Goal: Information Seeking & Learning: Learn about a topic

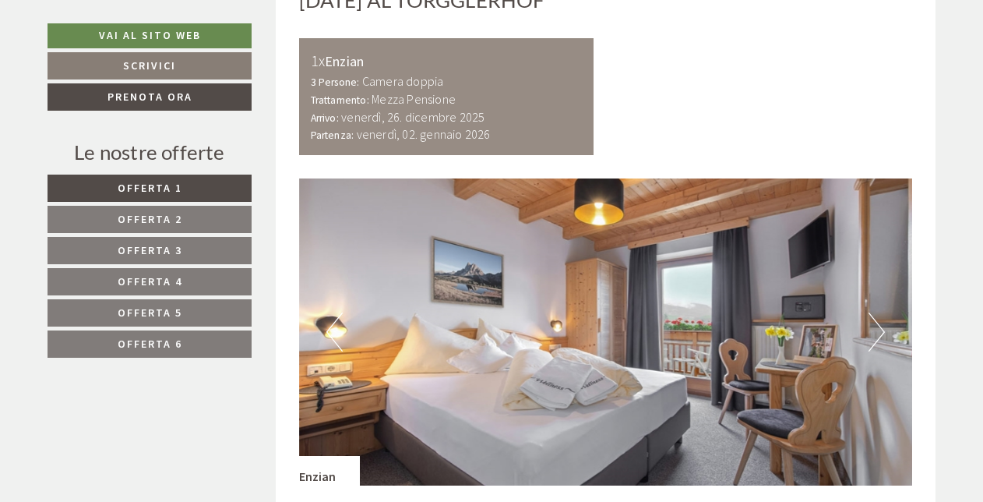
scroll to position [1086, 0]
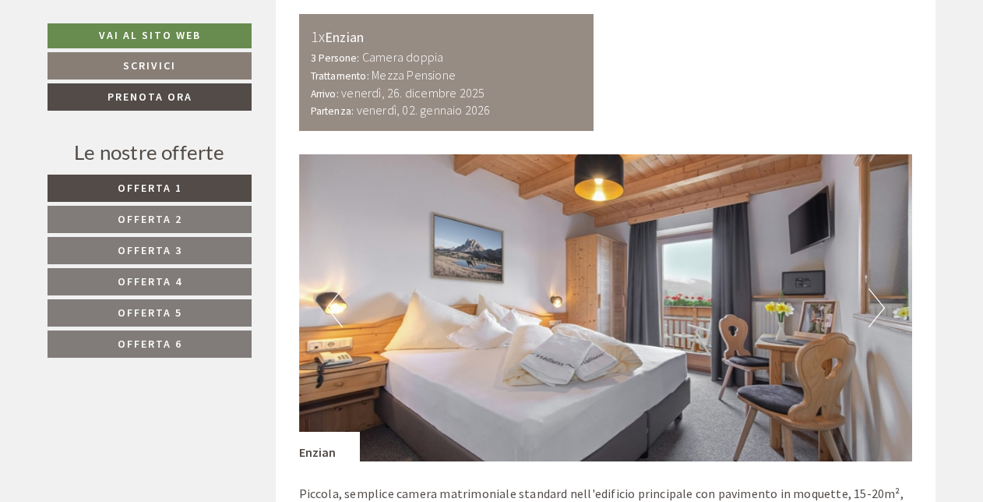
click at [873, 313] on button "Next" at bounding box center [876, 307] width 16 height 39
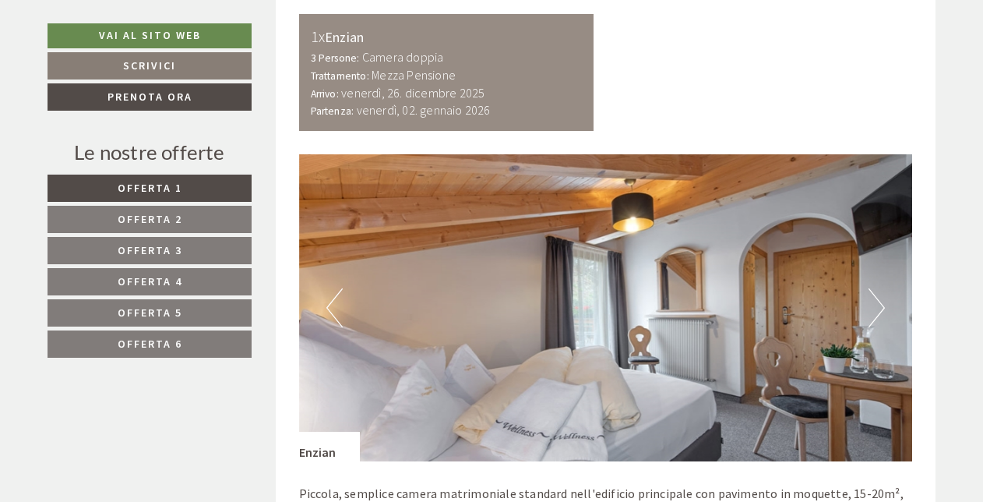
click at [873, 313] on button "Next" at bounding box center [876, 307] width 16 height 39
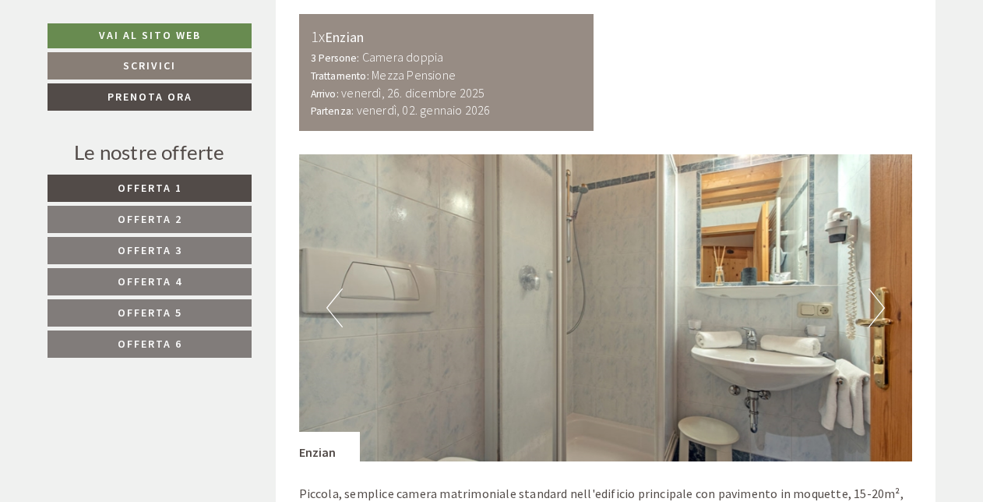
click at [872, 316] on button "Next" at bounding box center [876, 307] width 16 height 39
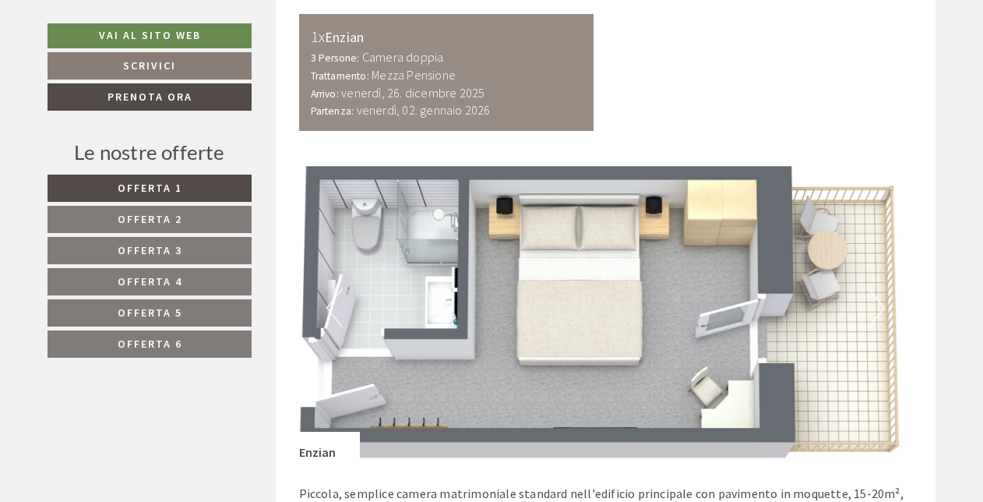
click at [883, 305] on button "Next" at bounding box center [876, 307] width 16 height 39
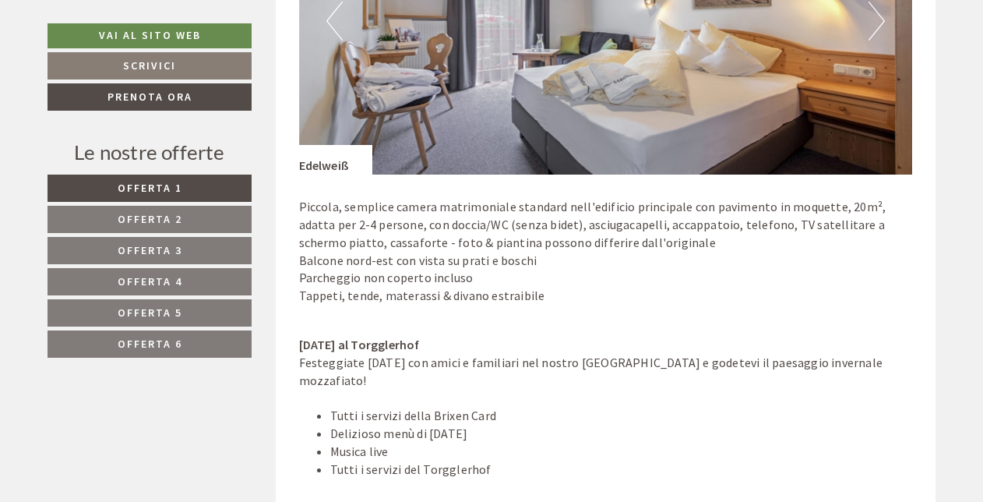
scroll to position [2633, 0]
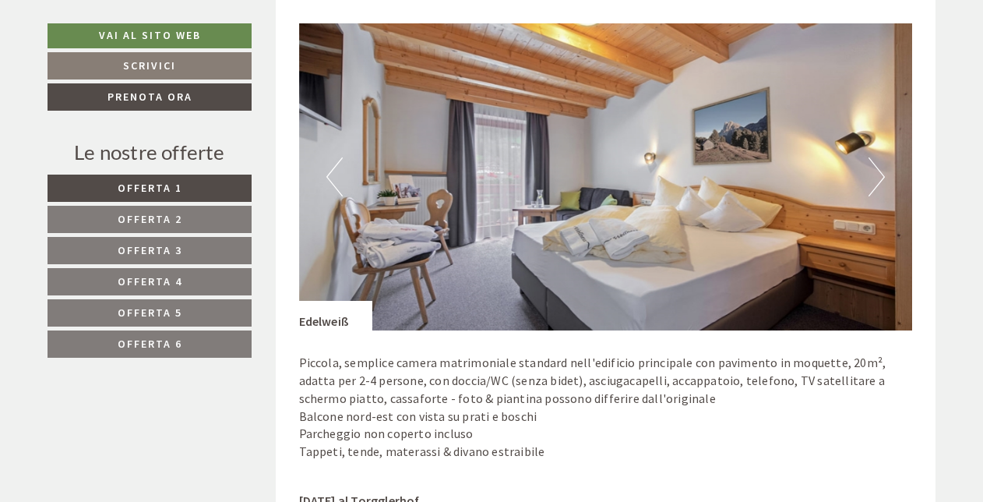
click at [887, 172] on img at bounding box center [606, 176] width 614 height 307
click at [882, 171] on button "Next" at bounding box center [876, 176] width 16 height 39
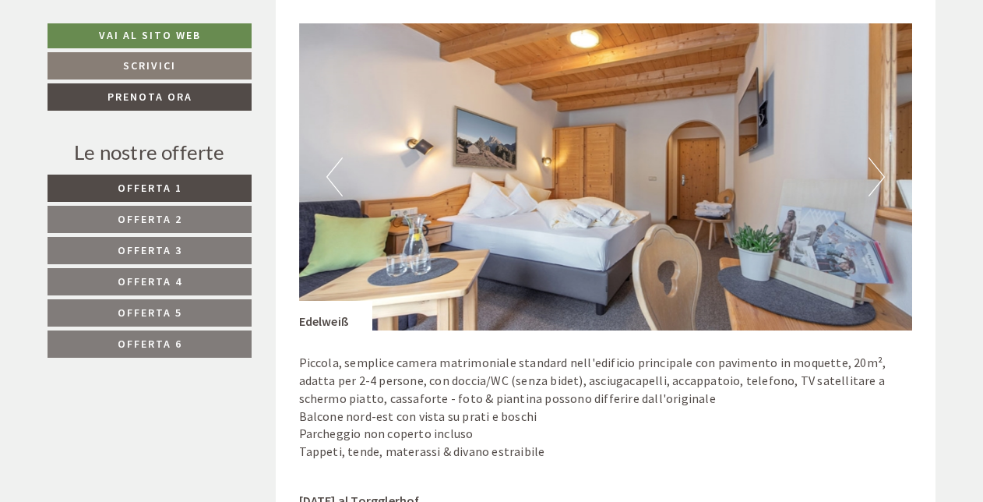
click at [881, 171] on button "Next" at bounding box center [876, 176] width 16 height 39
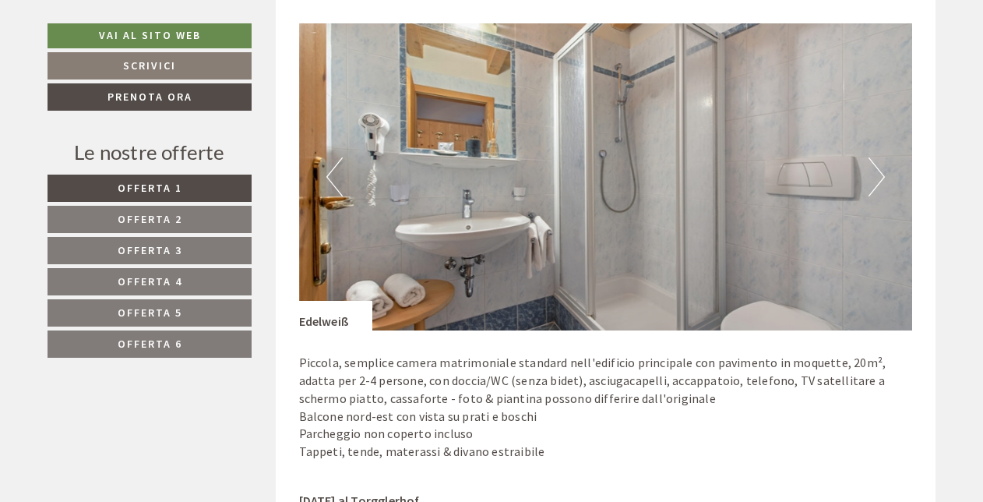
click at [881, 171] on button "Next" at bounding box center [876, 176] width 16 height 39
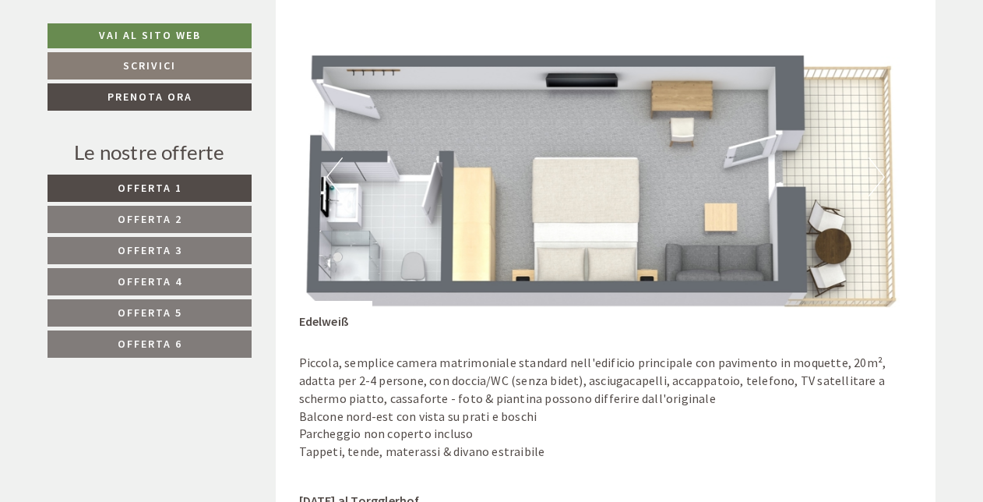
click at [881, 171] on button "Next" at bounding box center [876, 176] width 16 height 39
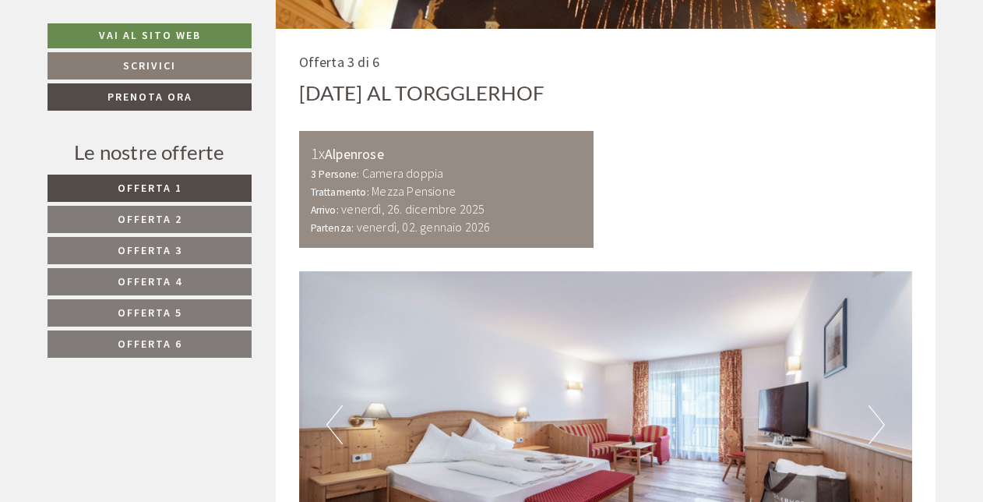
scroll to position [4268, 0]
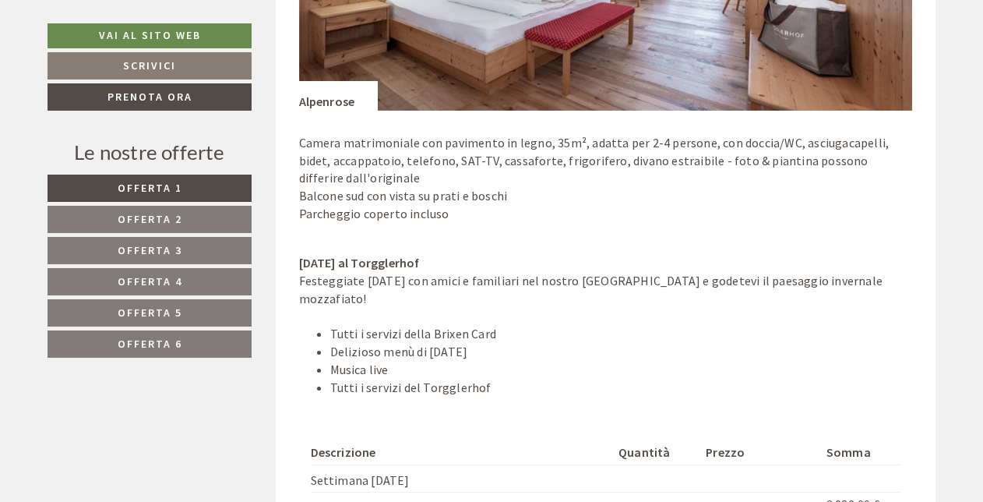
click at [159, 338] on span "Offerta 6" at bounding box center [150, 343] width 65 height 14
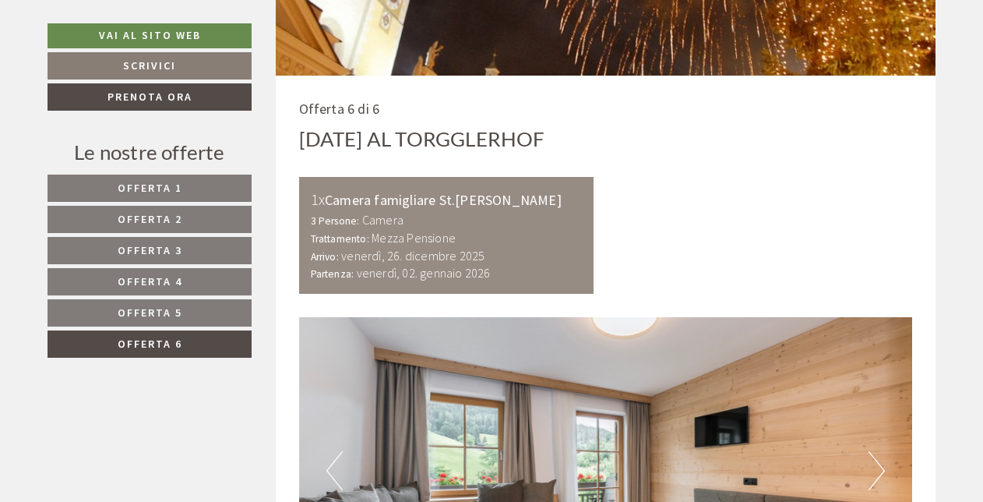
scroll to position [906, 0]
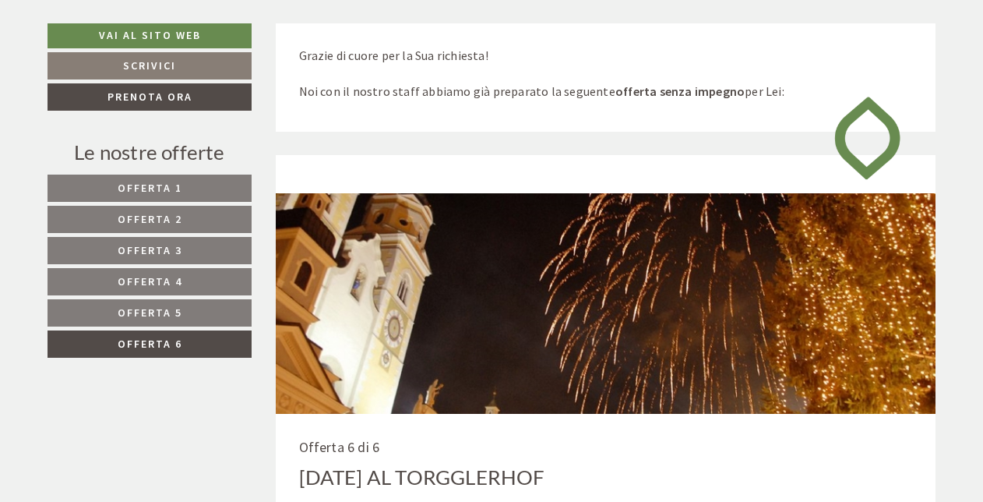
click at [163, 308] on span "Offerta 5" at bounding box center [150, 312] width 65 height 14
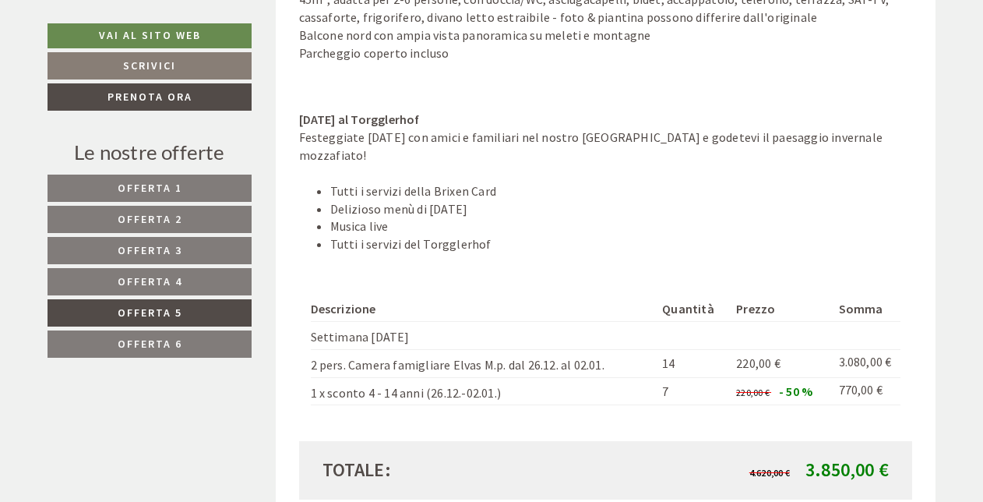
scroll to position [1675, 0]
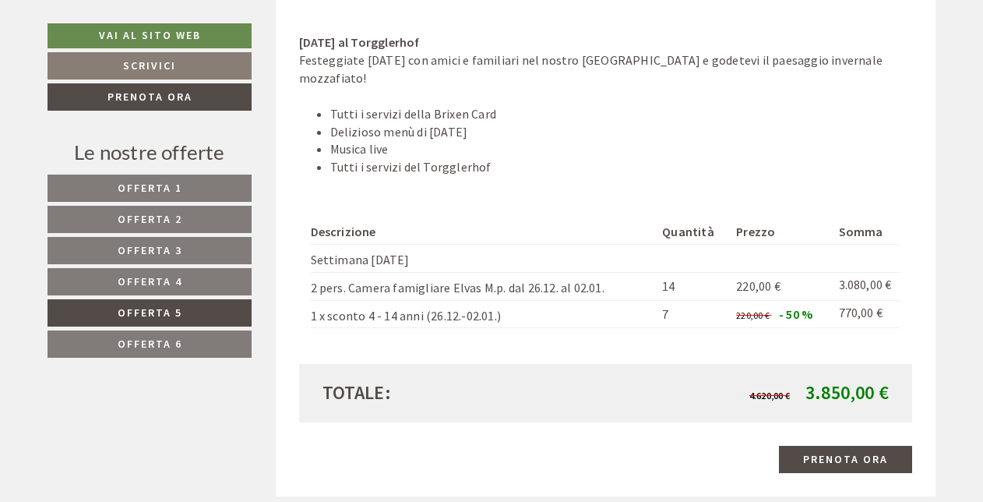
click at [174, 274] on span "Offerta 4" at bounding box center [150, 281] width 65 height 14
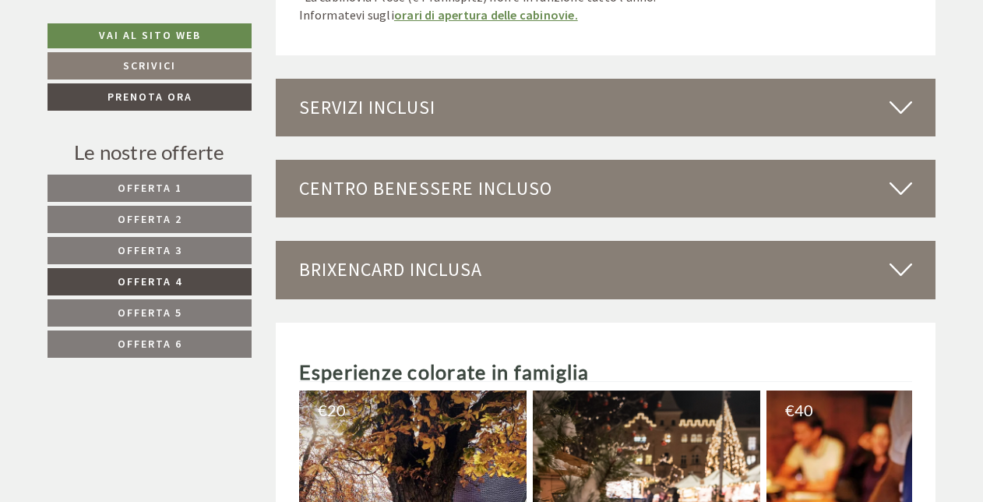
scroll to position [3453, 0]
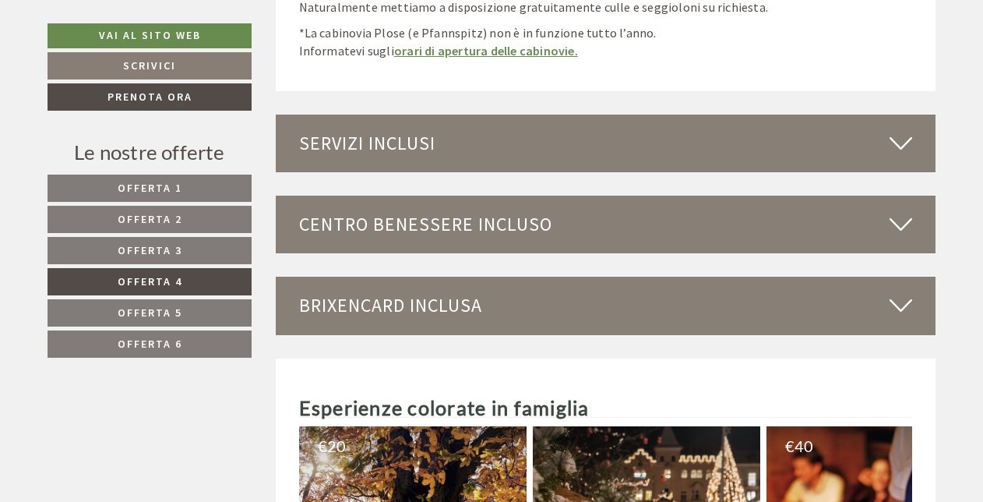
click at [899, 223] on icon at bounding box center [900, 224] width 23 height 26
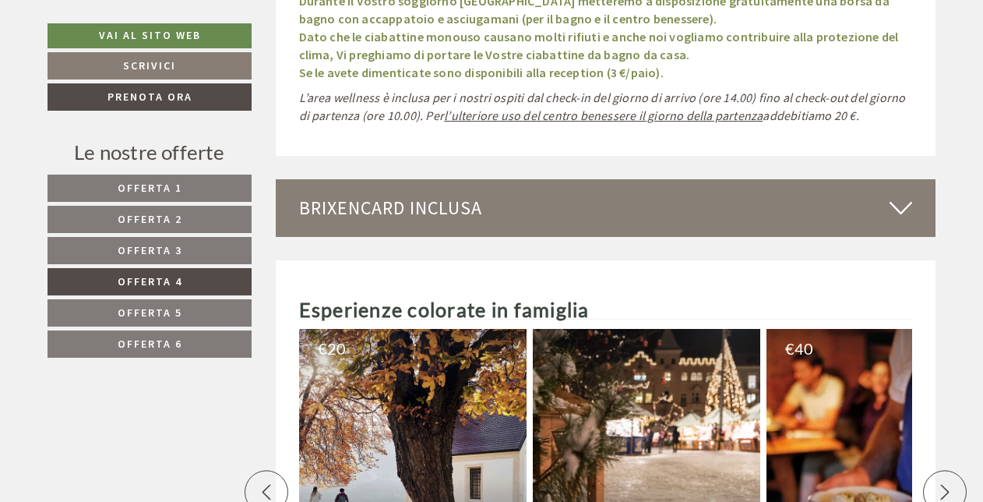
scroll to position [4819, 0]
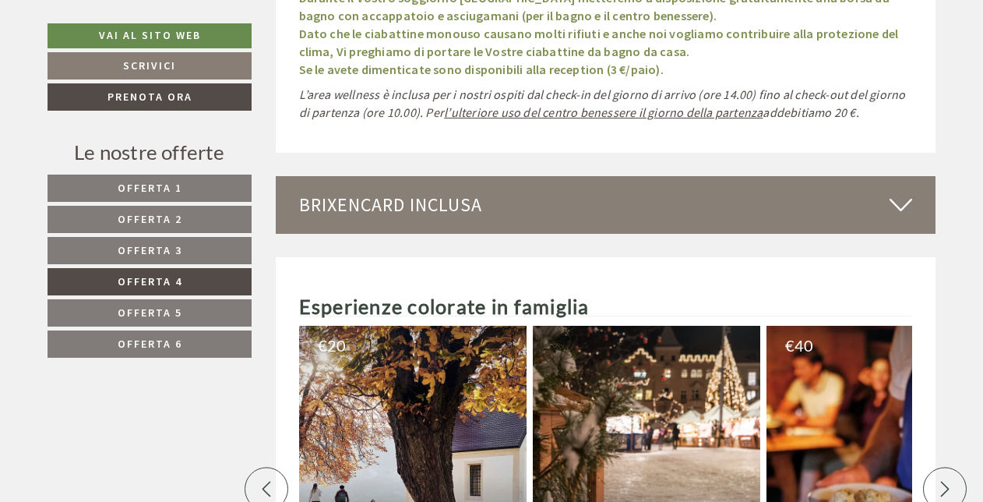
click at [890, 192] on icon at bounding box center [900, 205] width 23 height 26
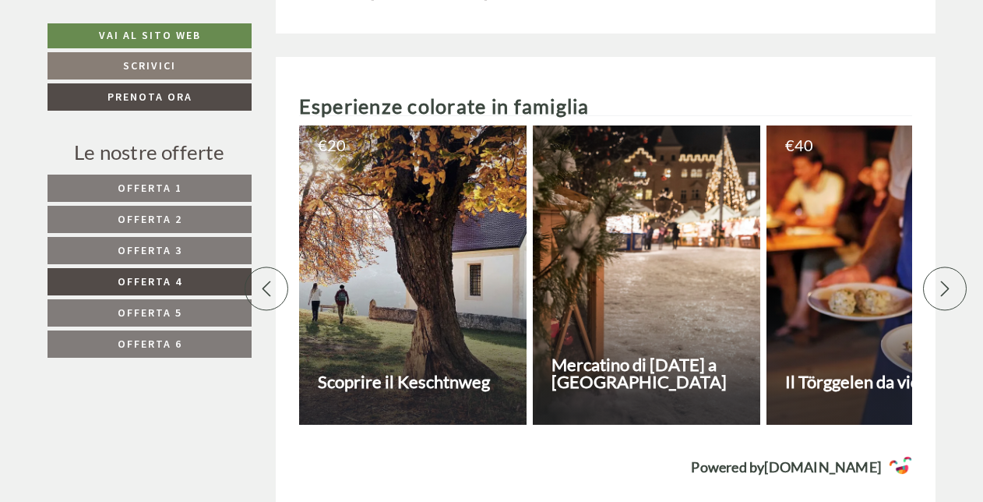
scroll to position [6004, 0]
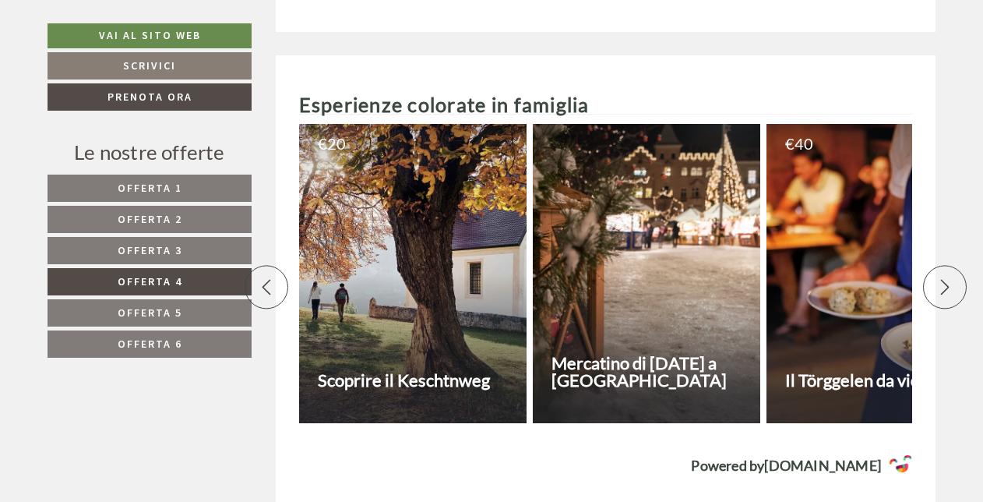
click at [944, 280] on icon at bounding box center [945, 288] width 16 height 16
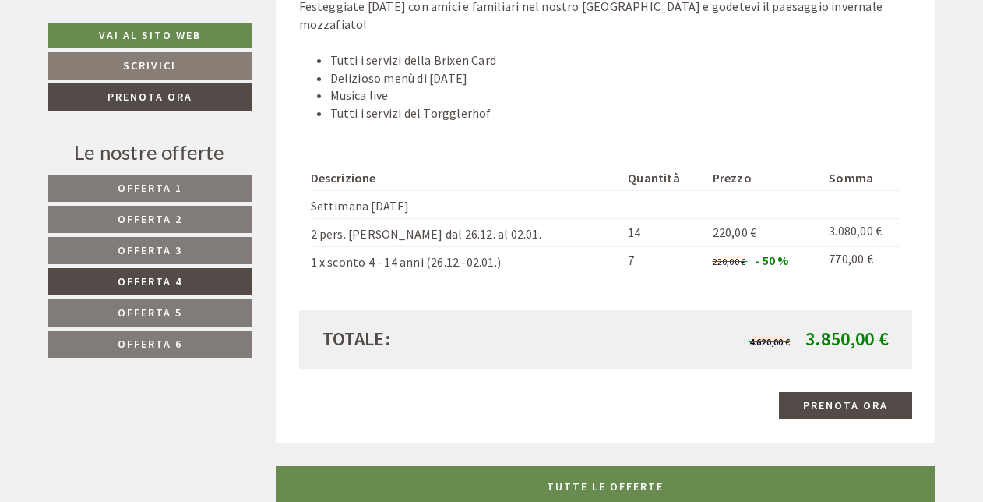
scroll to position [1730, 0]
click at [153, 181] on span "Offerta 1" at bounding box center [150, 188] width 65 height 14
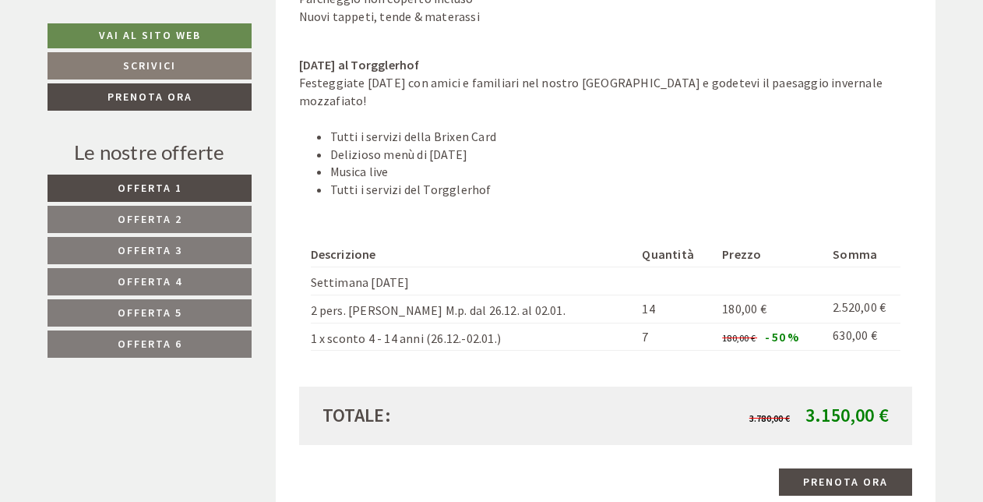
scroll to position [1675, 0]
